Goal: Transaction & Acquisition: Purchase product/service

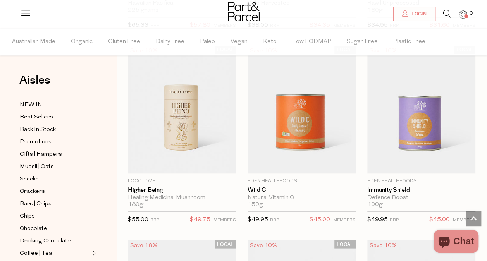
scroll to position [3554, 0]
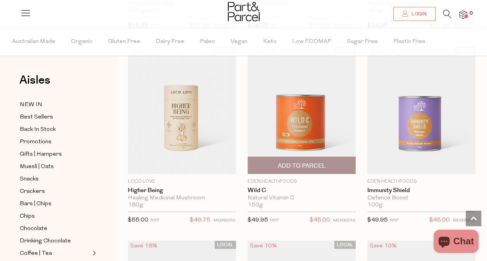
click at [301, 157] on span "Add To Parcel" at bounding box center [301, 165] width 103 height 17
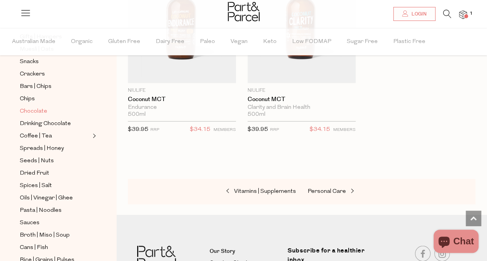
scroll to position [0, 0]
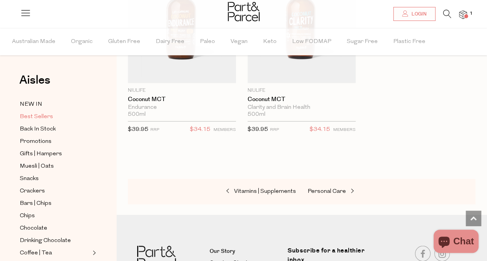
click at [34, 117] on span "Best Sellers" at bounding box center [36, 116] width 33 height 9
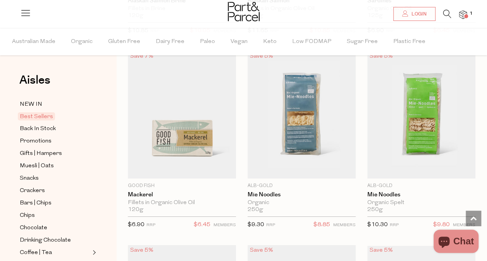
scroll to position [1227, 0]
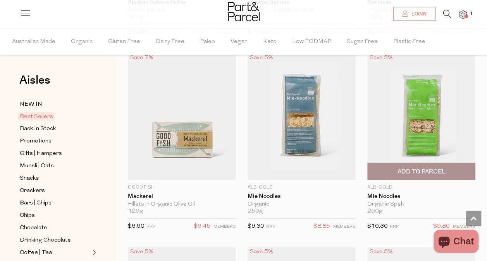
click at [427, 168] on span "Add To Parcel" at bounding box center [421, 172] width 48 height 8
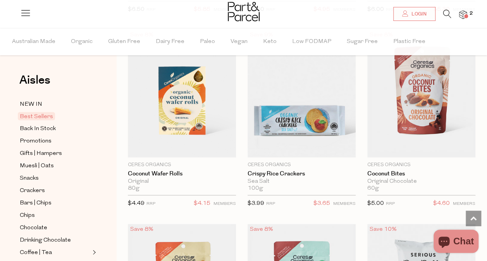
scroll to position [2229, 0]
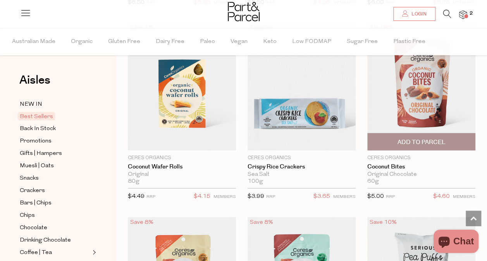
click at [430, 138] on span "Add To Parcel" at bounding box center [421, 142] width 48 height 8
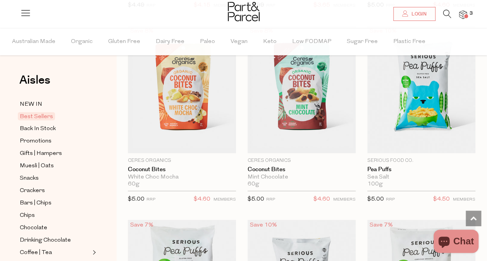
scroll to position [2421, 0]
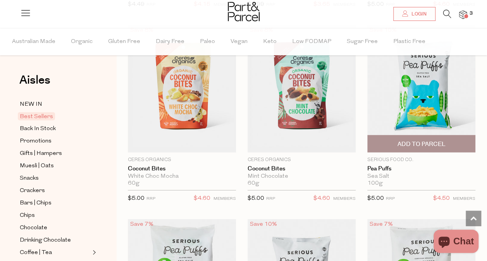
click at [442, 140] on span "Add To Parcel" at bounding box center [421, 144] width 48 height 8
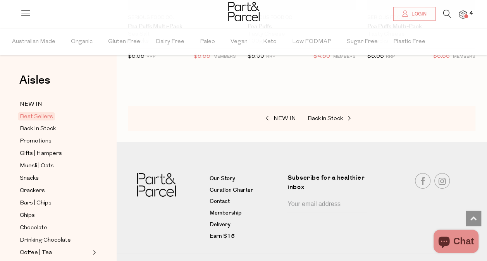
scroll to position [2761, 0]
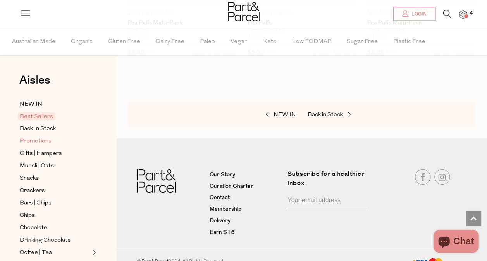
click at [39, 139] on span "Promotions" at bounding box center [36, 141] width 32 height 9
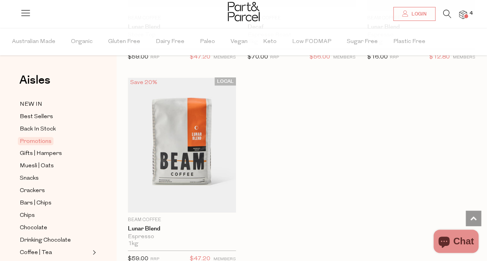
scroll to position [1195, 0]
click at [40, 166] on span "Muesli | Oats" at bounding box center [37, 165] width 34 height 9
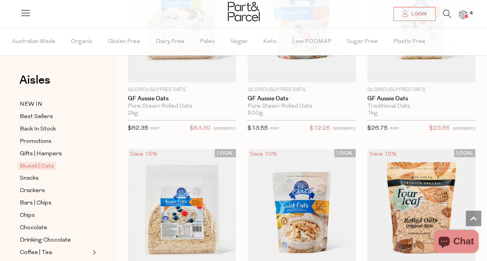
scroll to position [2877, 0]
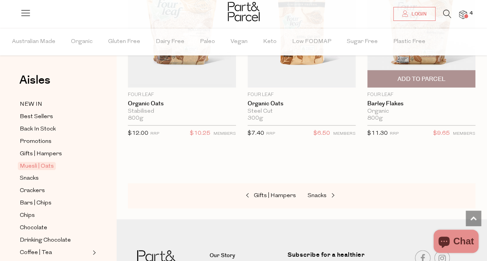
scroll to position [3261, 0]
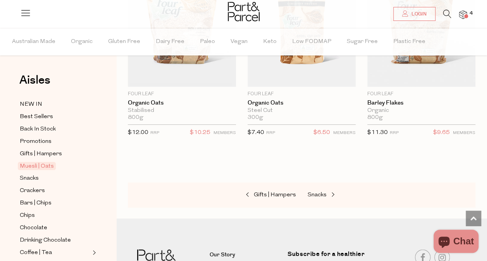
click at [447, 11] on icon at bounding box center [447, 14] width 8 height 9
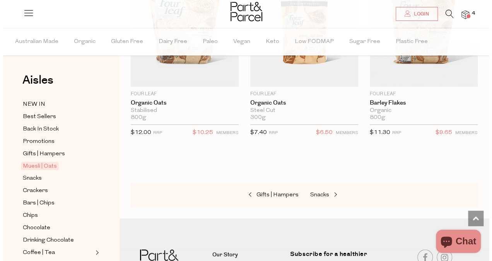
scroll to position [3298, 0]
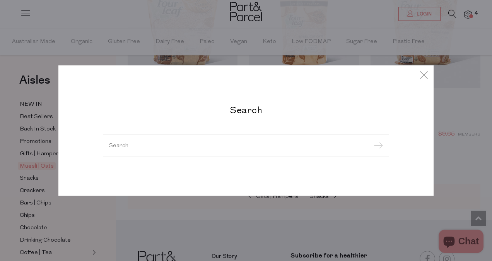
click at [231, 141] on div at bounding box center [246, 146] width 286 height 22
click at [228, 147] on input "search" at bounding box center [246, 146] width 274 height 6
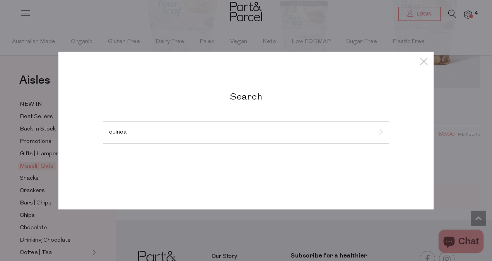
type input "quinoa"
click at [372, 127] on input "submit" at bounding box center [378, 133] width 12 height 12
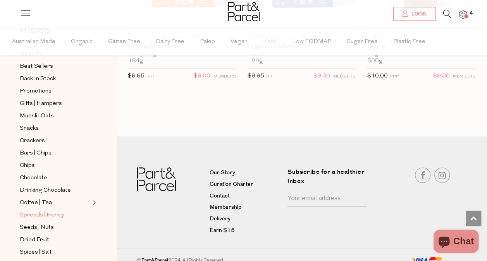
scroll to position [32, 0]
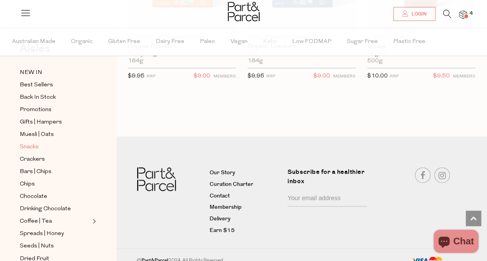
click at [29, 144] on span "Snacks" at bounding box center [29, 146] width 19 height 9
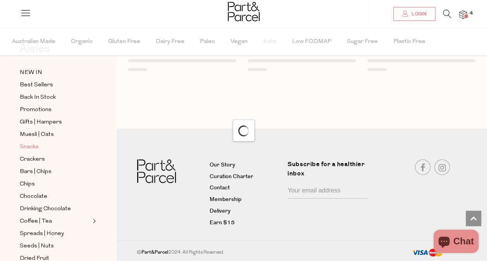
scroll to position [927, 0]
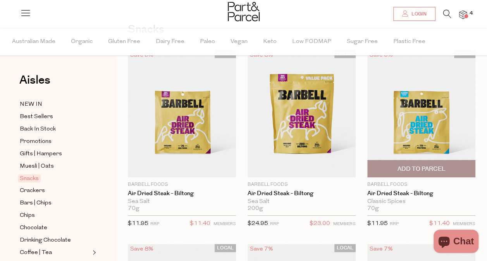
scroll to position [52, 0]
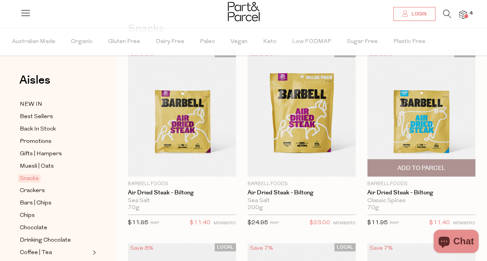
click at [417, 170] on span "Add To Parcel" at bounding box center [421, 168] width 48 height 8
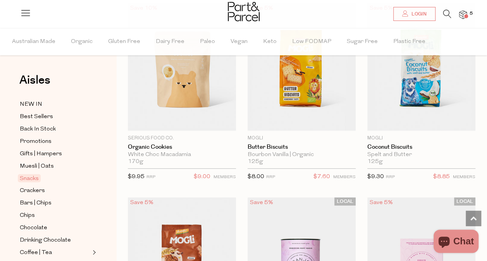
scroll to position [2431, 0]
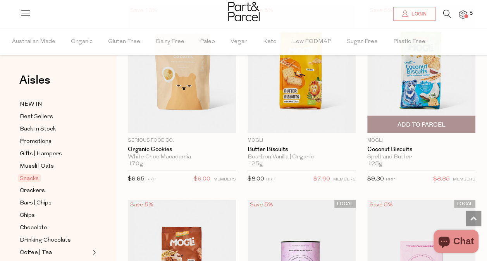
click at [425, 121] on span "Add To Parcel" at bounding box center [421, 125] width 48 height 8
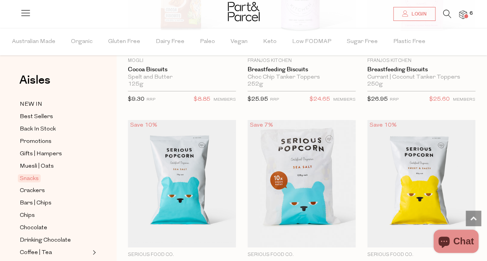
scroll to position [2705, 0]
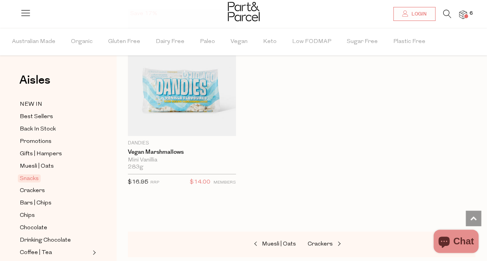
scroll to position [4562, 0]
click at [318, 241] on span "Crackers" at bounding box center [319, 244] width 25 height 6
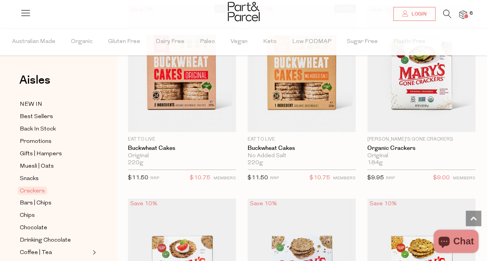
scroll to position [1067, 0]
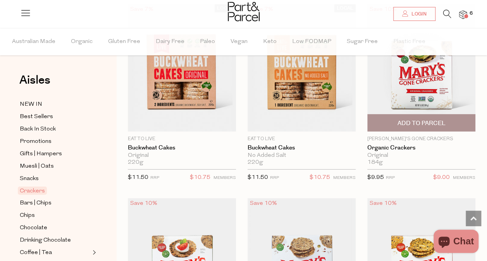
click at [426, 121] on span "Add To Parcel" at bounding box center [421, 123] width 48 height 8
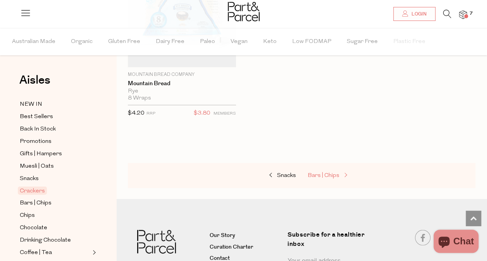
click at [341, 173] on span at bounding box center [344, 176] width 11 height 6
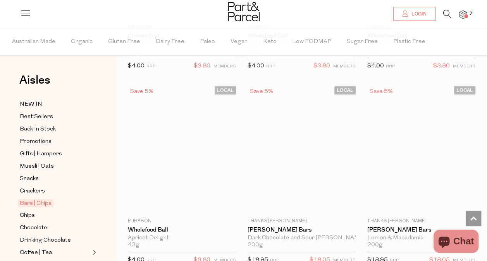
scroll to position [2932, 0]
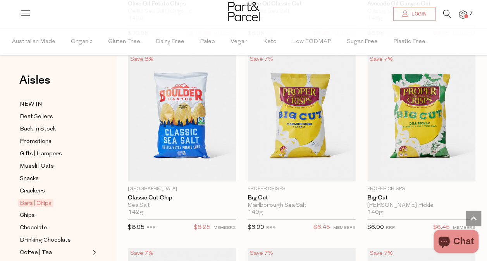
scroll to position [3764, 0]
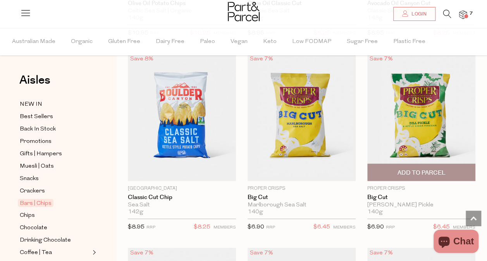
click at [408, 169] on span "Add To Parcel" at bounding box center [421, 173] width 48 height 8
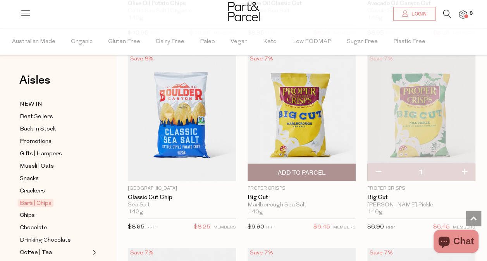
click at [317, 169] on span "Add To Parcel" at bounding box center [301, 173] width 48 height 8
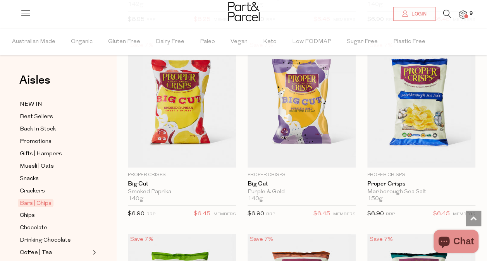
scroll to position [3972, 0]
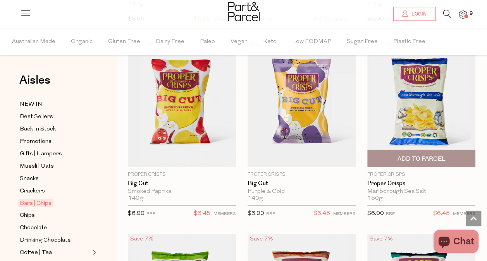
click at [420, 150] on span "Add To Parcel" at bounding box center [420, 158] width 103 height 17
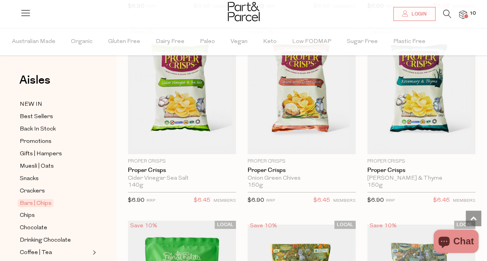
scroll to position [4180, 0]
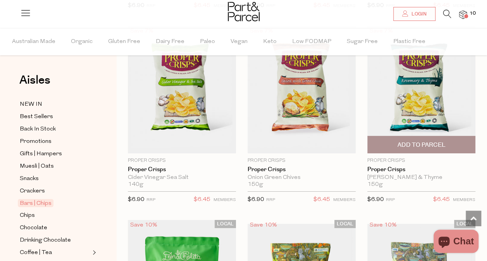
click at [414, 141] on span "Add To Parcel" at bounding box center [421, 145] width 48 height 8
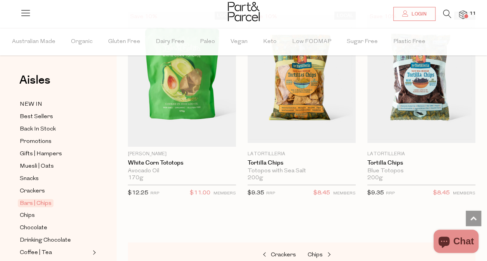
scroll to position [4438, 0]
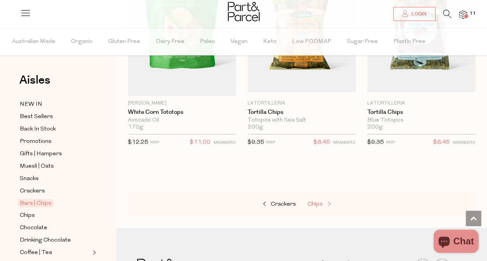
click at [313, 201] on span "Chips" at bounding box center [314, 204] width 15 height 6
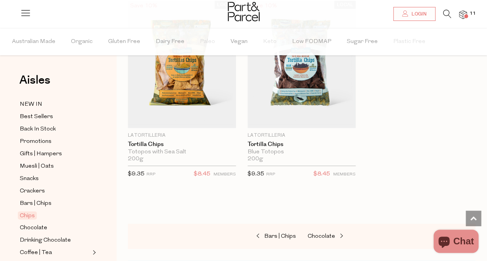
scroll to position [1094, 0]
click at [328, 233] on span "Chocolate" at bounding box center [320, 236] width 27 height 6
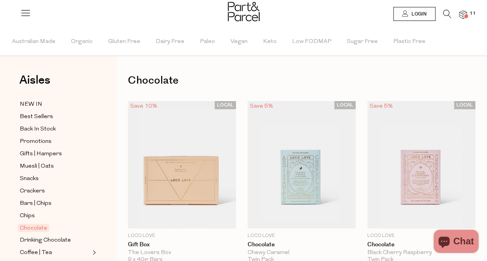
click at [328, 232] on p "Loco Love" at bounding box center [301, 235] width 108 height 7
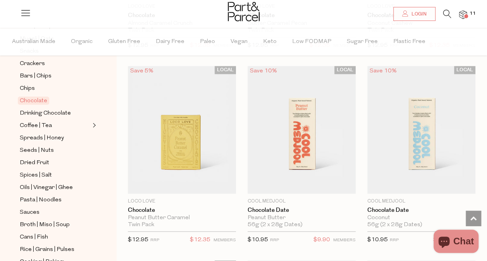
scroll to position [617, 0]
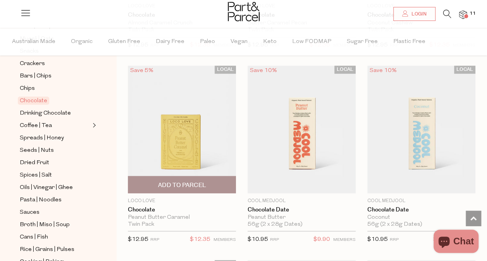
click at [173, 183] on span "Add To Parcel" at bounding box center [182, 185] width 48 height 8
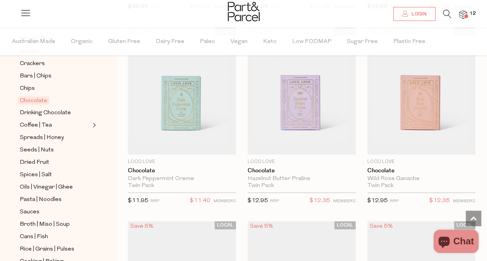
scroll to position [265, 0]
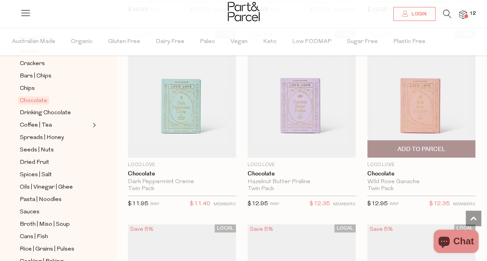
click at [406, 149] on span "Add To Parcel" at bounding box center [421, 149] width 48 height 8
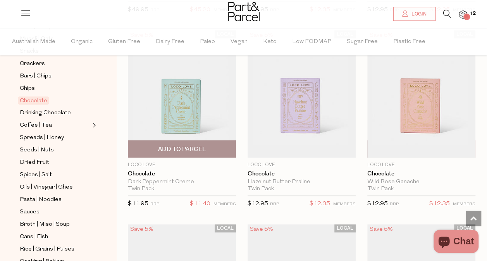
click at [187, 152] on span "Add To Parcel" at bounding box center [182, 149] width 48 height 8
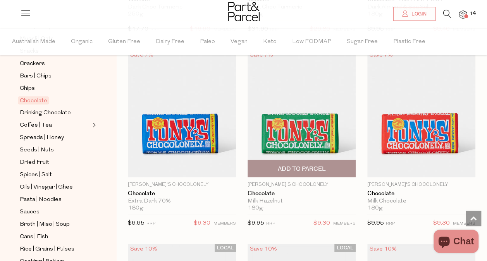
scroll to position [2597, 0]
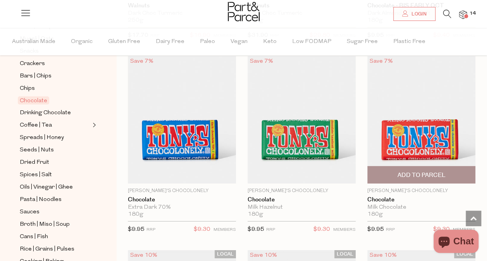
click at [416, 171] on span "Add To Parcel" at bounding box center [421, 175] width 48 height 8
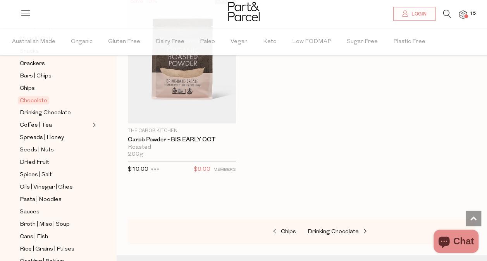
scroll to position [3823, 0]
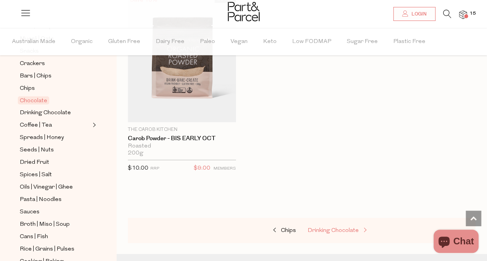
click at [343, 228] on span "Drinking Chocolate" at bounding box center [332, 231] width 51 height 6
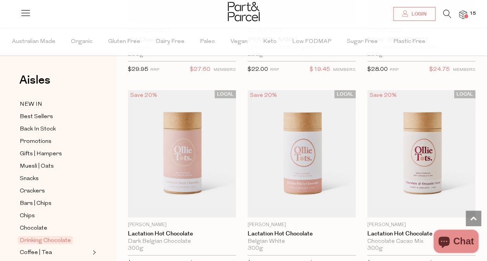
scroll to position [1003, 0]
